Goal: Entertainment & Leisure: Consume media (video, audio)

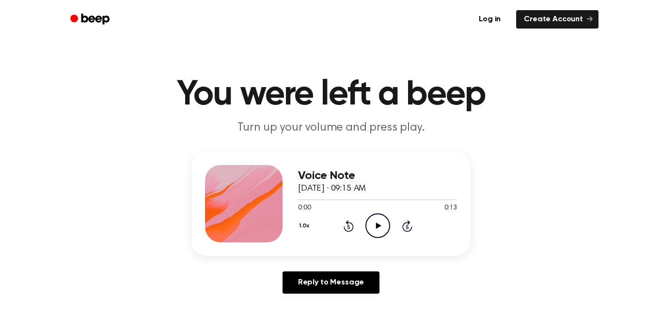
click at [373, 233] on icon "Play Audio" at bounding box center [377, 226] width 25 height 25
click at [376, 230] on icon "Play Audio" at bounding box center [377, 226] width 25 height 25
click at [380, 234] on icon "Play Audio" at bounding box center [377, 226] width 25 height 25
click at [382, 230] on icon "Play Audio" at bounding box center [377, 226] width 25 height 25
click at [379, 223] on icon "Play Audio" at bounding box center [377, 226] width 25 height 25
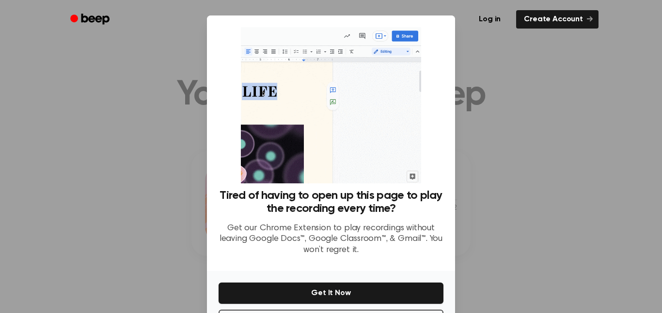
click at [491, 117] on div at bounding box center [331, 156] width 662 height 313
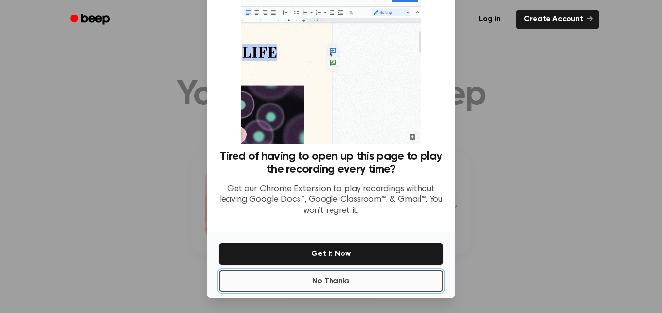
click at [351, 280] on button "No Thanks" at bounding box center [331, 281] width 225 height 21
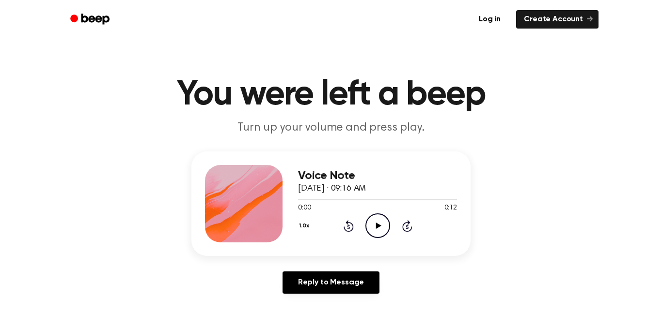
click at [372, 229] on icon "Play Audio" at bounding box center [377, 226] width 25 height 25
click at [379, 229] on icon "Play Audio" at bounding box center [377, 226] width 25 height 25
click at [372, 227] on icon "Play Audio" at bounding box center [377, 226] width 25 height 25
click at [381, 231] on icon "Play Audio" at bounding box center [377, 226] width 25 height 25
click at [374, 229] on icon "Play Audio" at bounding box center [377, 226] width 25 height 25
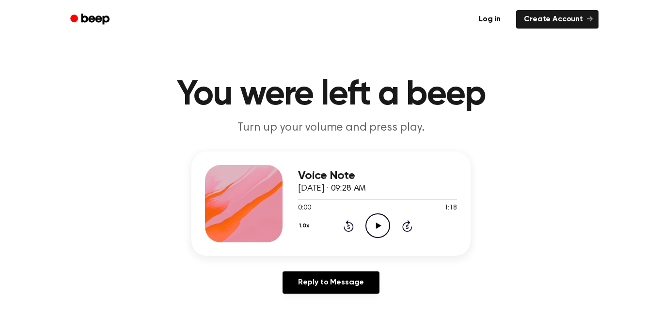
click at [385, 220] on icon "Play Audio" at bounding box center [377, 226] width 25 height 25
drag, startPoint x: 316, startPoint y: 202, endPoint x: 266, endPoint y: 208, distance: 50.8
click at [266, 208] on div "Voice Note September 23, 2025 · 09:28 AM 0:12 1:18 Your browser does not suppor…" at bounding box center [330, 204] width 279 height 105
click at [349, 226] on icon "Rewind 5 seconds" at bounding box center [348, 226] width 11 height 13
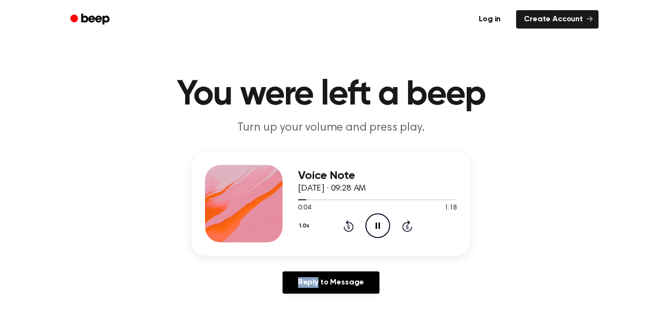
click at [349, 226] on icon "Rewind 5 seconds" at bounding box center [348, 226] width 11 height 13
click at [469, 172] on div "Voice Note September 23, 2025 · 09:28 AM 0:02 1:18 Your browser does not suppor…" at bounding box center [330, 204] width 279 height 105
click at [385, 220] on icon "Play Audio" at bounding box center [377, 226] width 25 height 25
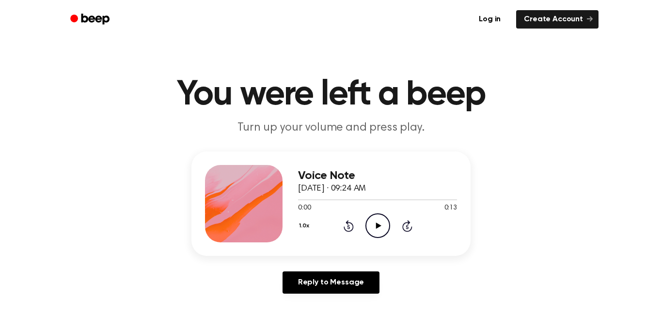
click at [376, 227] on icon at bounding box center [378, 226] width 5 height 6
click at [380, 221] on icon "Play Audio" at bounding box center [377, 226] width 25 height 25
click at [381, 233] on icon "Play Audio" at bounding box center [377, 226] width 25 height 25
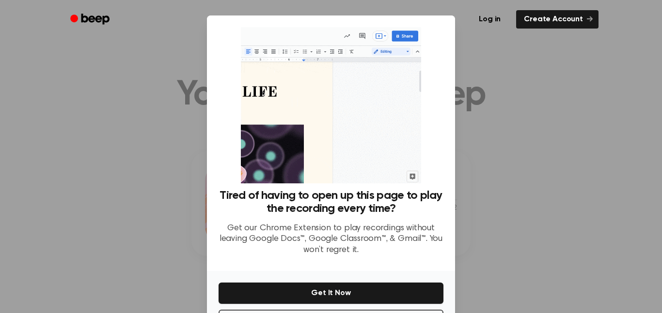
scroll to position [39, 0]
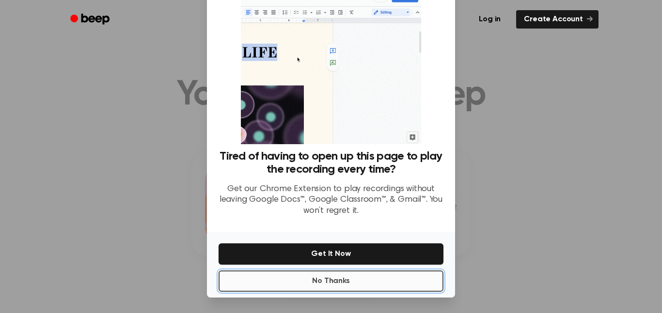
click at [319, 280] on button "No Thanks" at bounding box center [331, 281] width 225 height 21
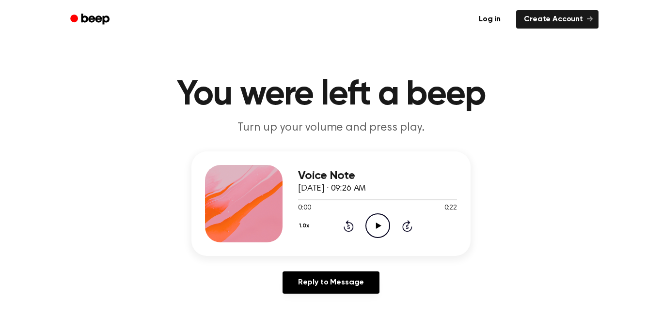
click at [382, 222] on icon "Play Audio" at bounding box center [377, 226] width 25 height 25
